Goal: Task Accomplishment & Management: Use online tool/utility

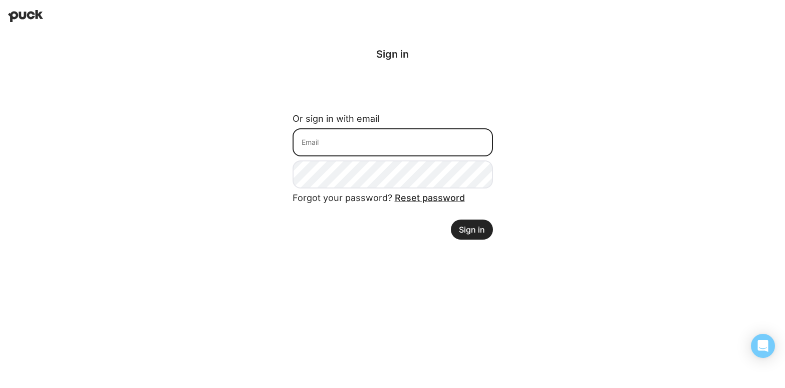
type input "beth.miceli@trustly.com"
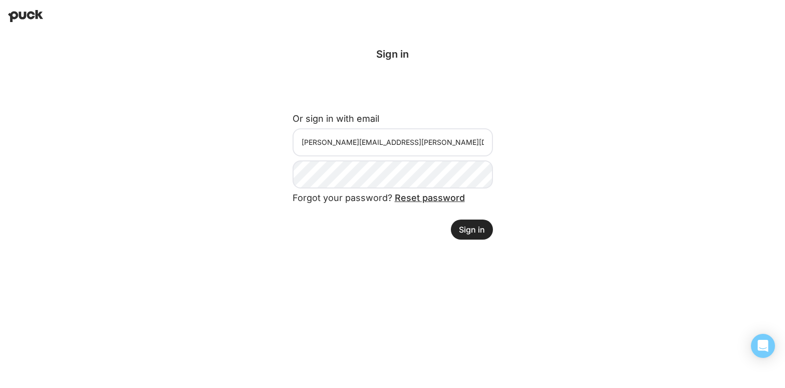
click at [471, 226] on button "Sign in" at bounding box center [472, 229] width 42 height 20
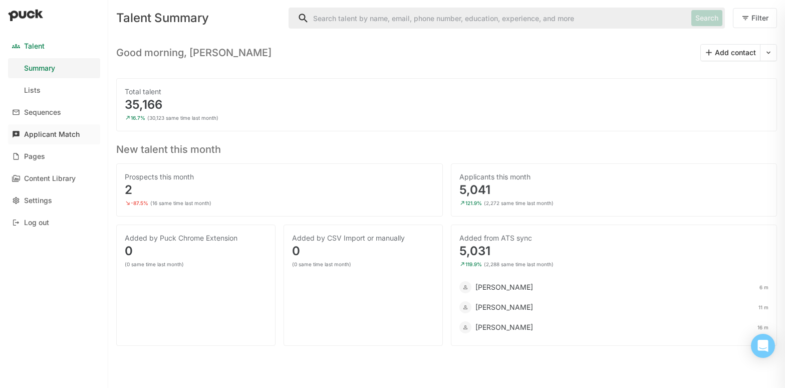
click at [49, 137] on div "Applicant Match" at bounding box center [52, 134] width 56 height 9
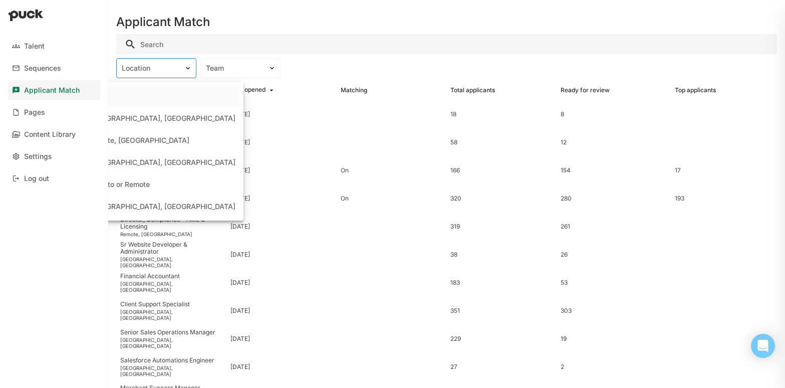
click at [142, 67] on div "Location" at bounding box center [150, 68] width 57 height 9
click at [144, 139] on div "Remote, [GEOGRAPHIC_DATA]" at bounding box center [139, 140] width 100 height 9
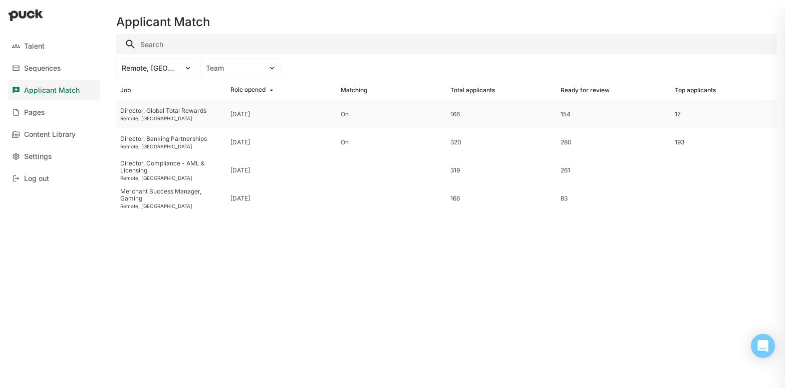
click at [175, 116] on div "Remote, [GEOGRAPHIC_DATA]" at bounding box center [171, 118] width 102 height 6
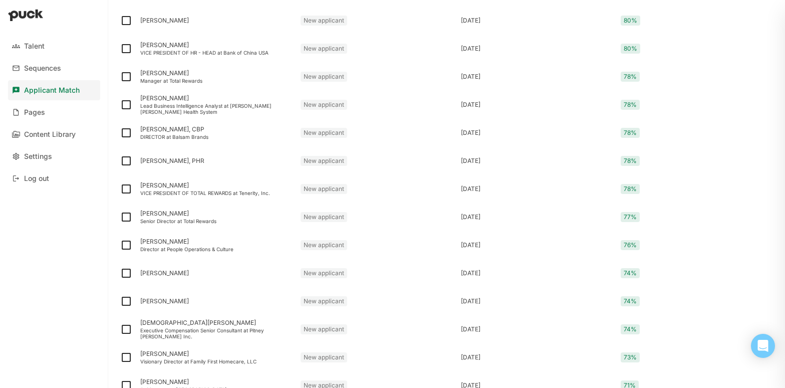
scroll to position [321, 0]
